Goal: Check status: Check status

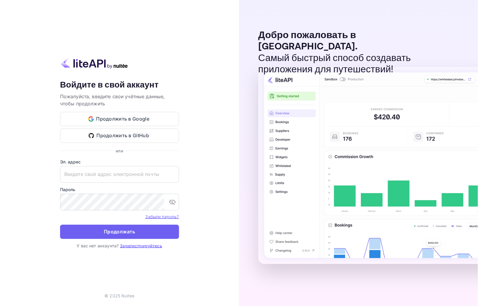
type input "[EMAIL_ADDRESS][DOMAIN_NAME]"
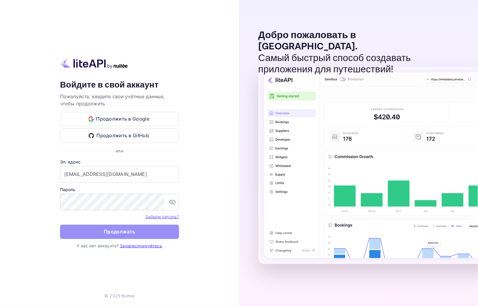
click at [122, 230] on ya-tr-span "Продолжать" at bounding box center [119, 232] width 31 height 8
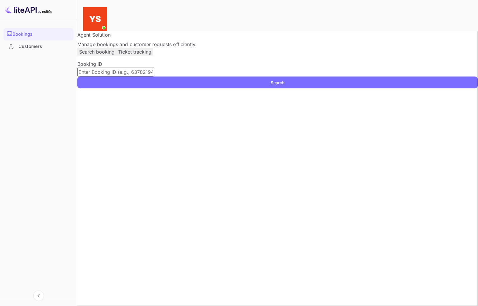
drag, startPoint x: 129, startPoint y: 96, endPoint x: 137, endPoint y: 99, distance: 8.7
click at [129, 76] on input "text" at bounding box center [115, 72] width 77 height 9
paste input "9445444"
type input "9445444"
click at [411, 88] on button "Search" at bounding box center [277, 82] width 401 height 12
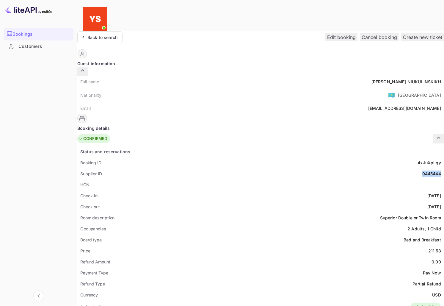
drag, startPoint x: 231, startPoint y: 158, endPoint x: 251, endPoint y: 159, distance: 20.3
click at [251, 168] on div "Supplier ID 9445444" at bounding box center [260, 173] width 367 height 11
copy div "9445444"
click at [216, 179] on div "HCN" at bounding box center [260, 184] width 367 height 11
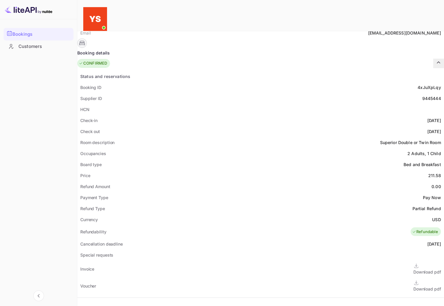
scroll to position [99, 0]
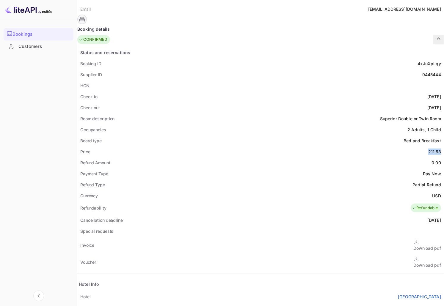
drag, startPoint x: 237, startPoint y: 134, endPoint x: 255, endPoint y: 135, distance: 17.9
click at [255, 135] on div "Status and reservations Booking ID 4xJuXpLqy Supplier ID 9445444 HCN Check-in […" at bounding box center [260, 214] width 367 height 335
copy div "211.58"
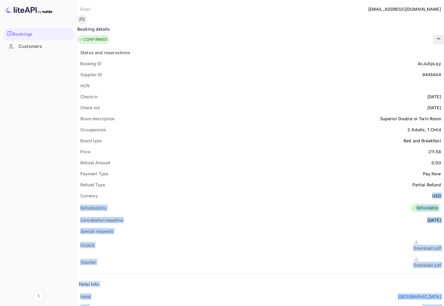
drag, startPoint x: 242, startPoint y: 178, endPoint x: 260, endPoint y: 179, distance: 17.4
click at [260, 179] on div "Guest information Full name [PERSON_NAME] Nationality 🇰🇿 [DEMOGRAPHIC_DATA] Ema…" at bounding box center [260, 235] width 367 height 570
click at [254, 190] on div "Currency USD" at bounding box center [260, 195] width 367 height 11
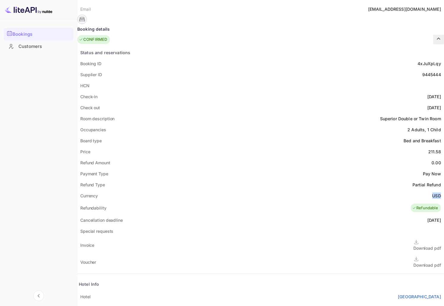
drag, startPoint x: 241, startPoint y: 179, endPoint x: 253, endPoint y: 179, distance: 12.2
click at [253, 190] on div "Currency USD" at bounding box center [260, 195] width 367 height 11
copy div "USD"
